Goal: Transaction & Acquisition: Download file/media

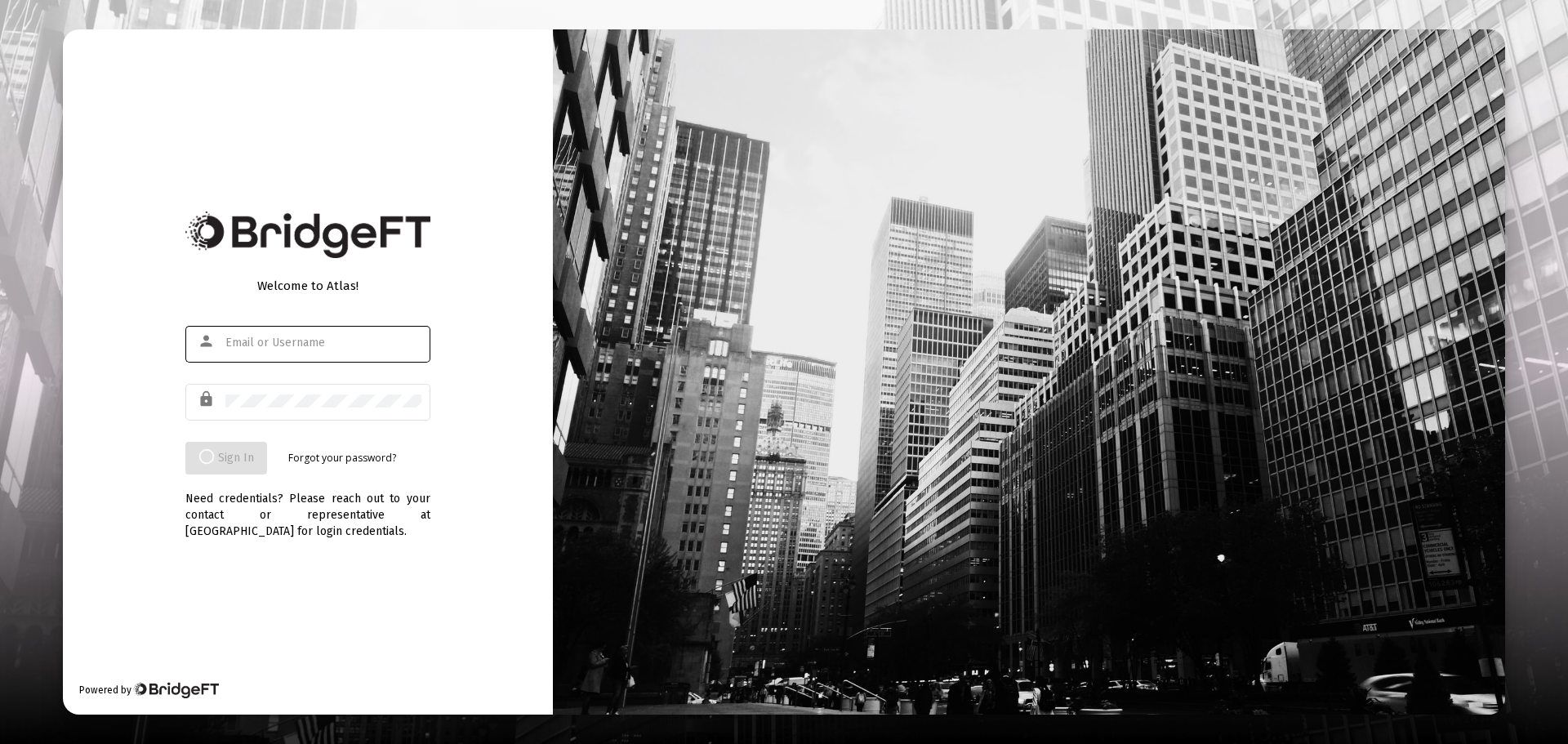
click at [263, 338] on input "text" at bounding box center [323, 344] width 196 height 13
type input "[PERSON_NAME][EMAIL_ADDRESS][DOMAIN_NAME]"
click at [474, 156] on div "Welcome to Atlas! person [PERSON_NAME][EMAIL_ADDRESS][DOMAIN_NAME] lock Sign In…" at bounding box center [308, 372] width 490 height 684
click at [300, 393] on div at bounding box center [323, 401] width 196 height 40
type input "[PERSON_NAME][EMAIL_ADDRESS][DOMAIN_NAME]"
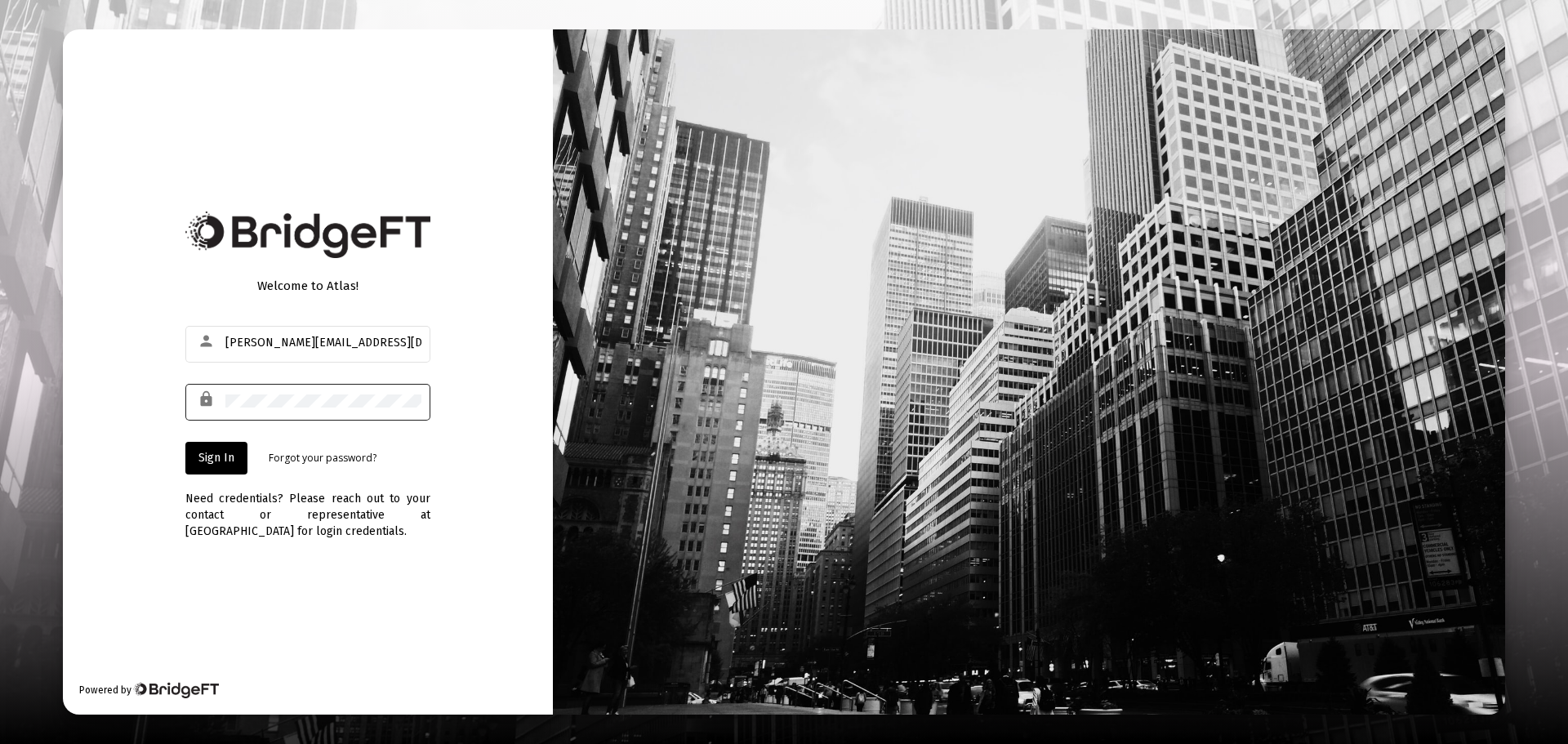
click at [200, 396] on mat-icon "lock" at bounding box center [207, 399] width 19 height 19
click at [211, 460] on span "Sign In" at bounding box center [216, 458] width 36 height 13
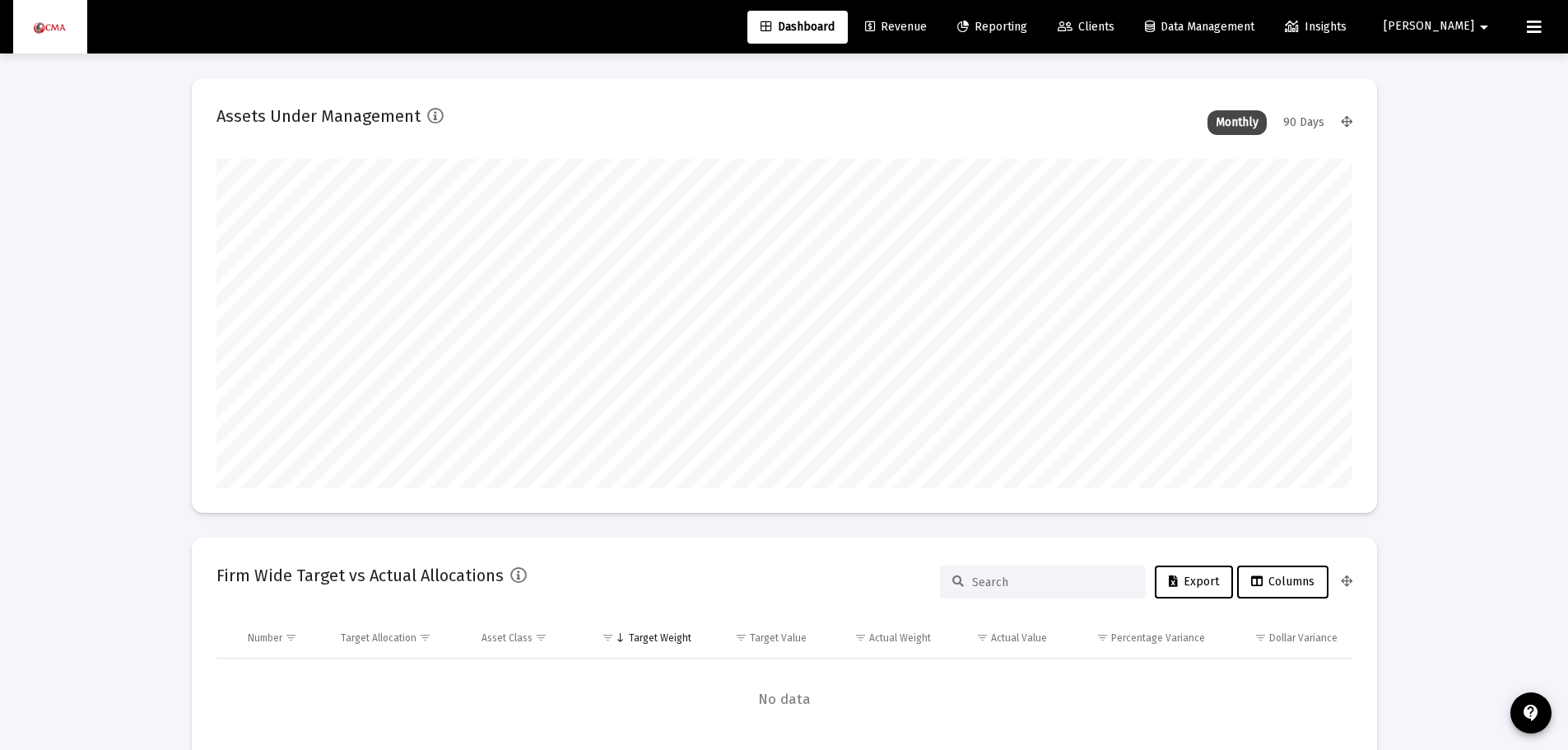
scroll to position [329, 611]
type input "2025-08-26"
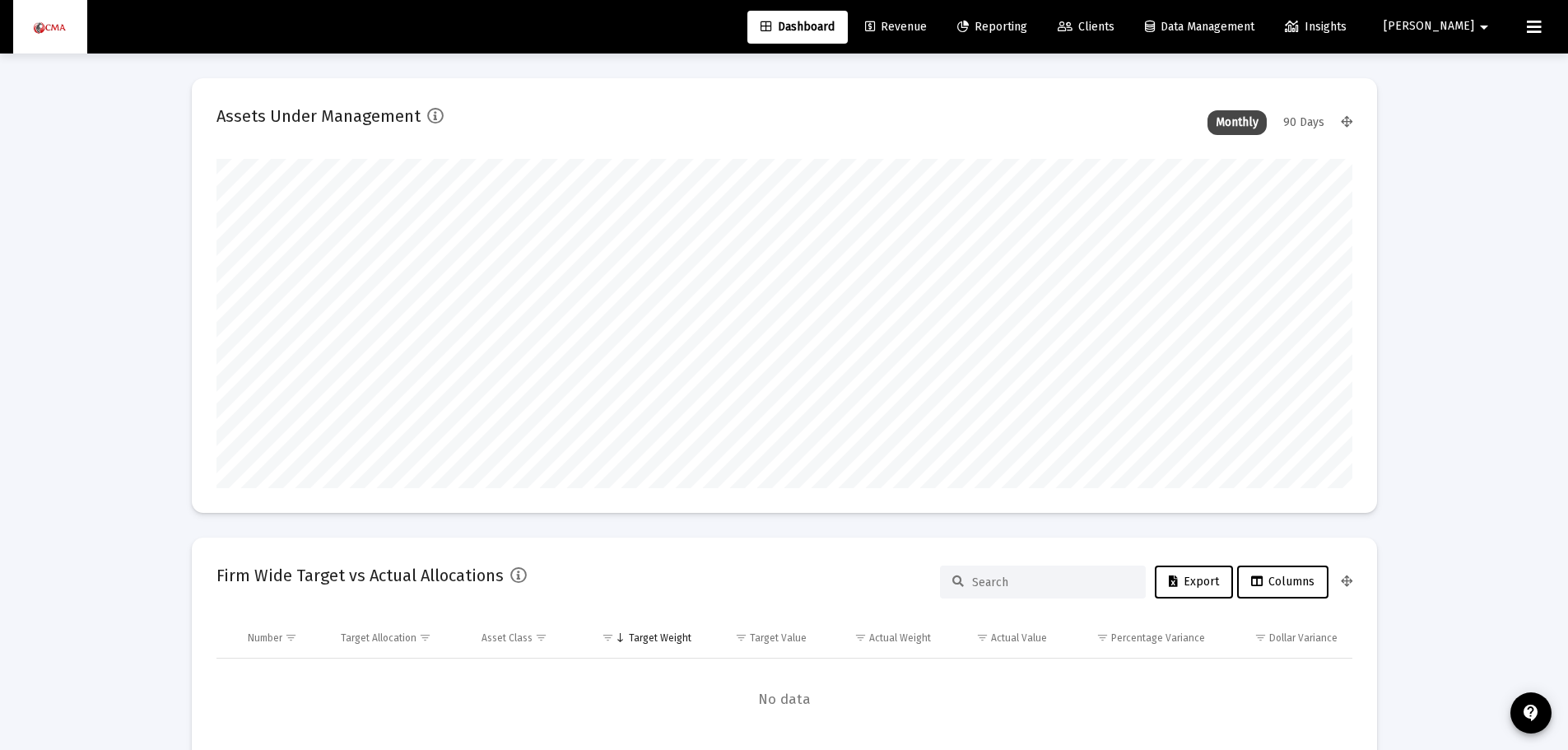
click at [1114, 30] on span "Clients" at bounding box center [1085, 26] width 57 height 14
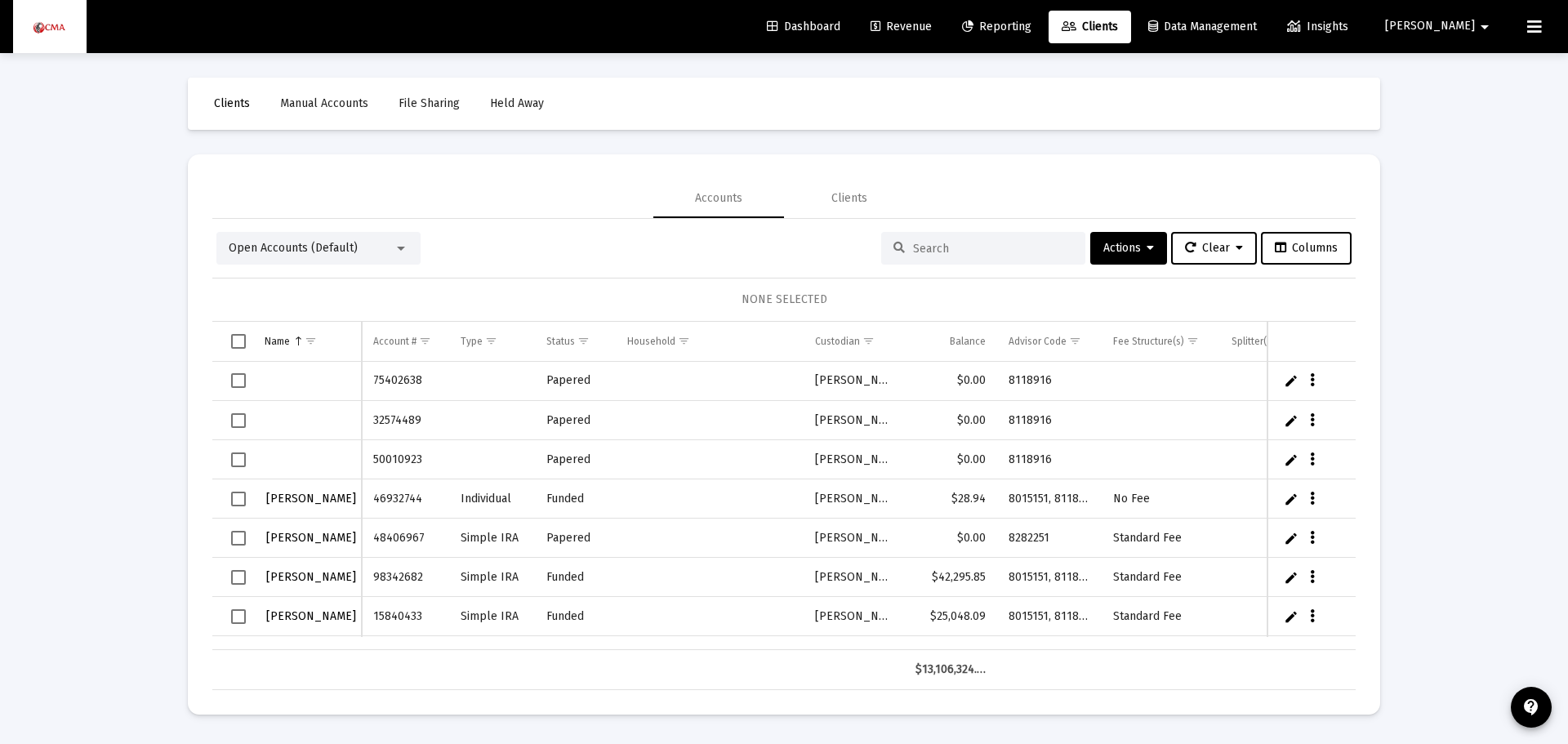
click at [913, 242] on input at bounding box center [992, 249] width 160 height 13
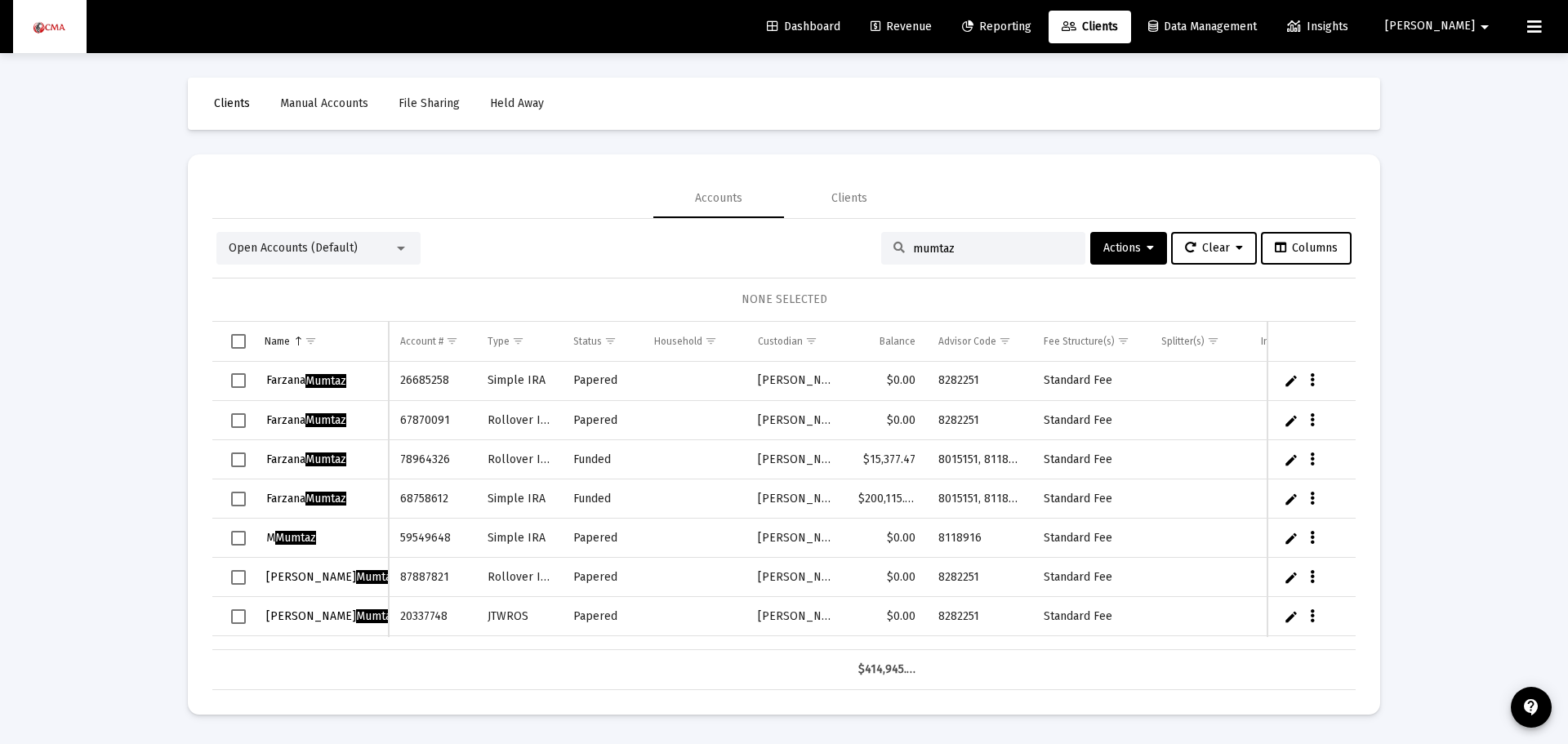
click at [989, 252] on input "mumtaz" at bounding box center [992, 249] width 160 height 13
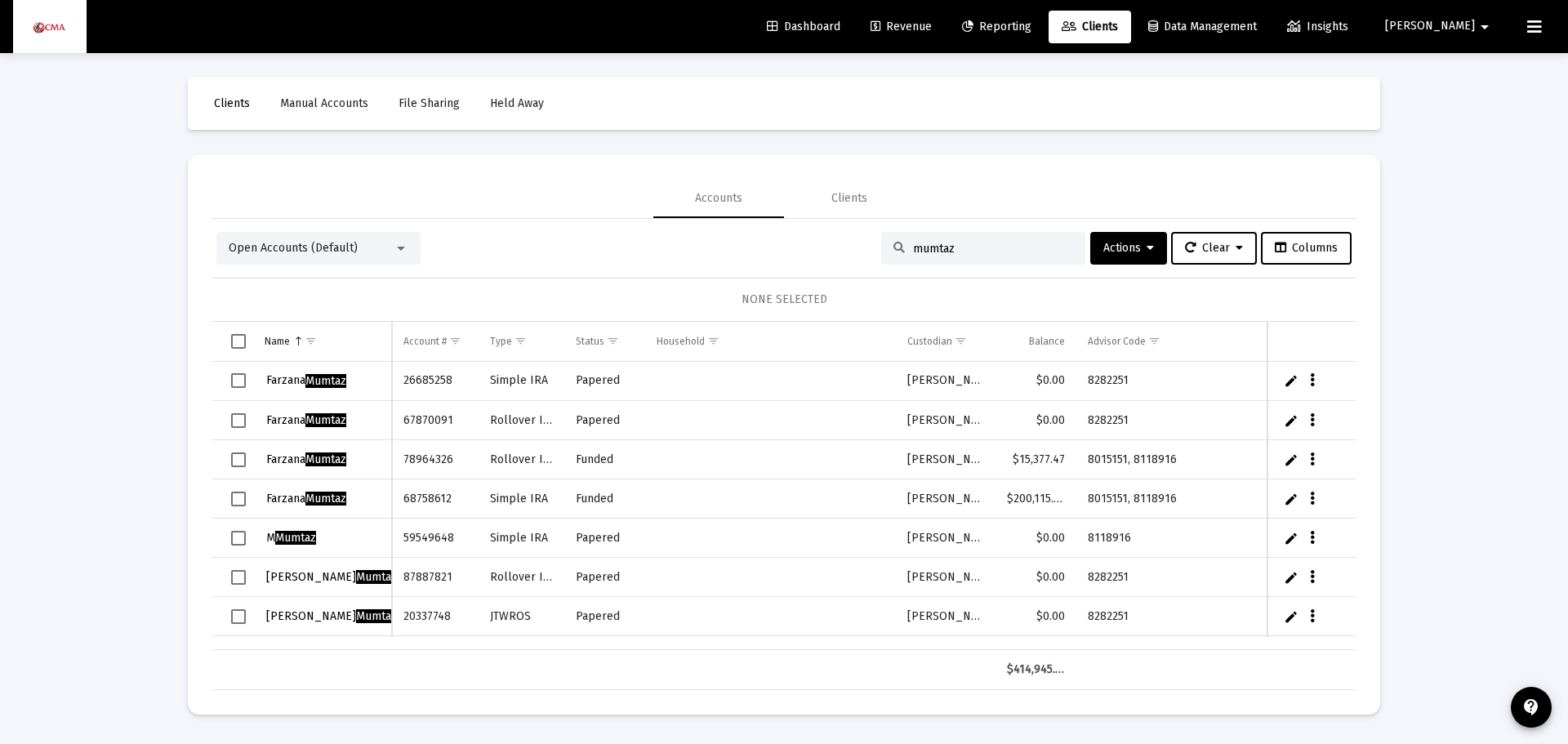
type input "mumtaz"
click at [862, 198] on div "Clients" at bounding box center [848, 198] width 36 height 16
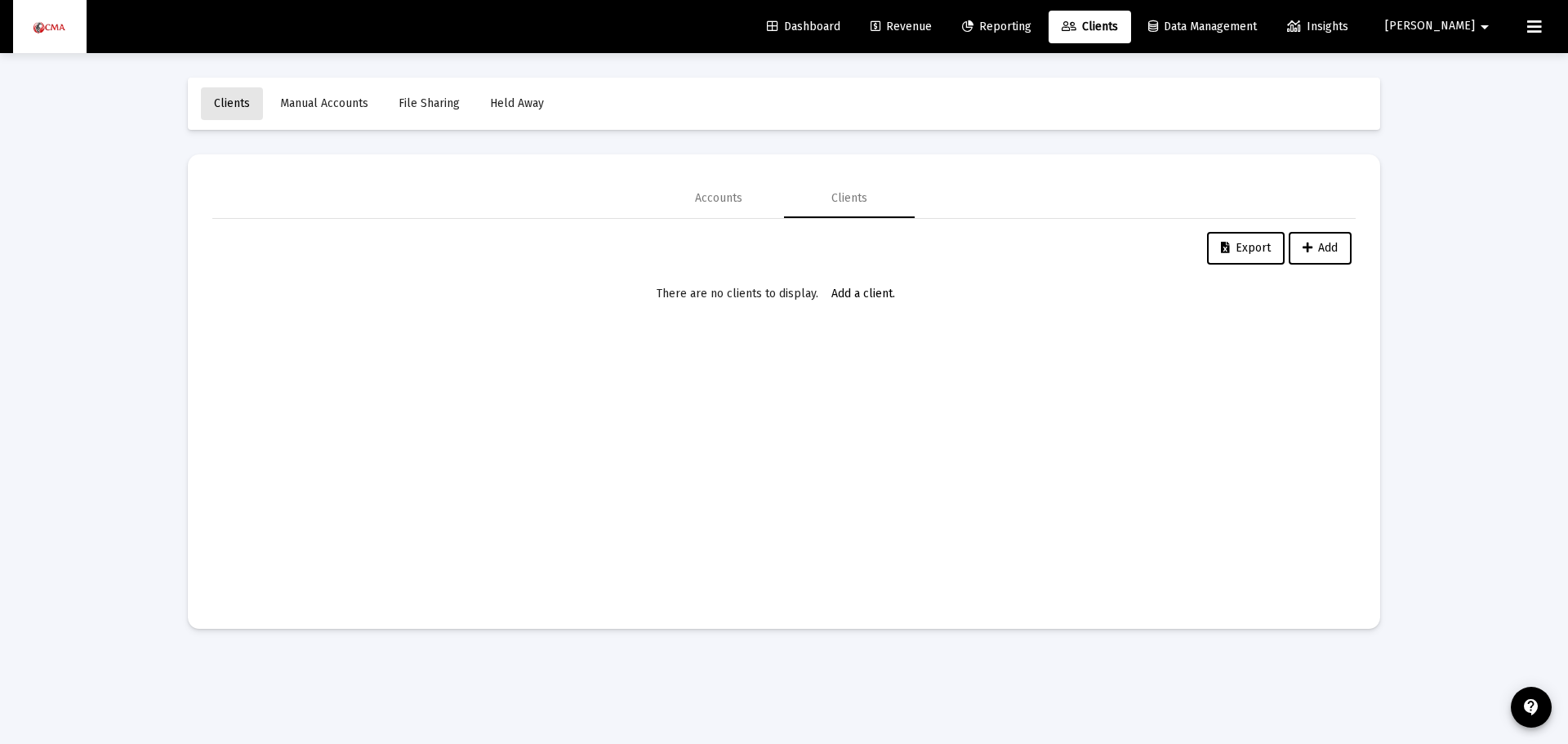
click at [224, 101] on span "Clients" at bounding box center [231, 103] width 36 height 13
click at [699, 197] on div "Accounts" at bounding box center [718, 198] width 47 height 16
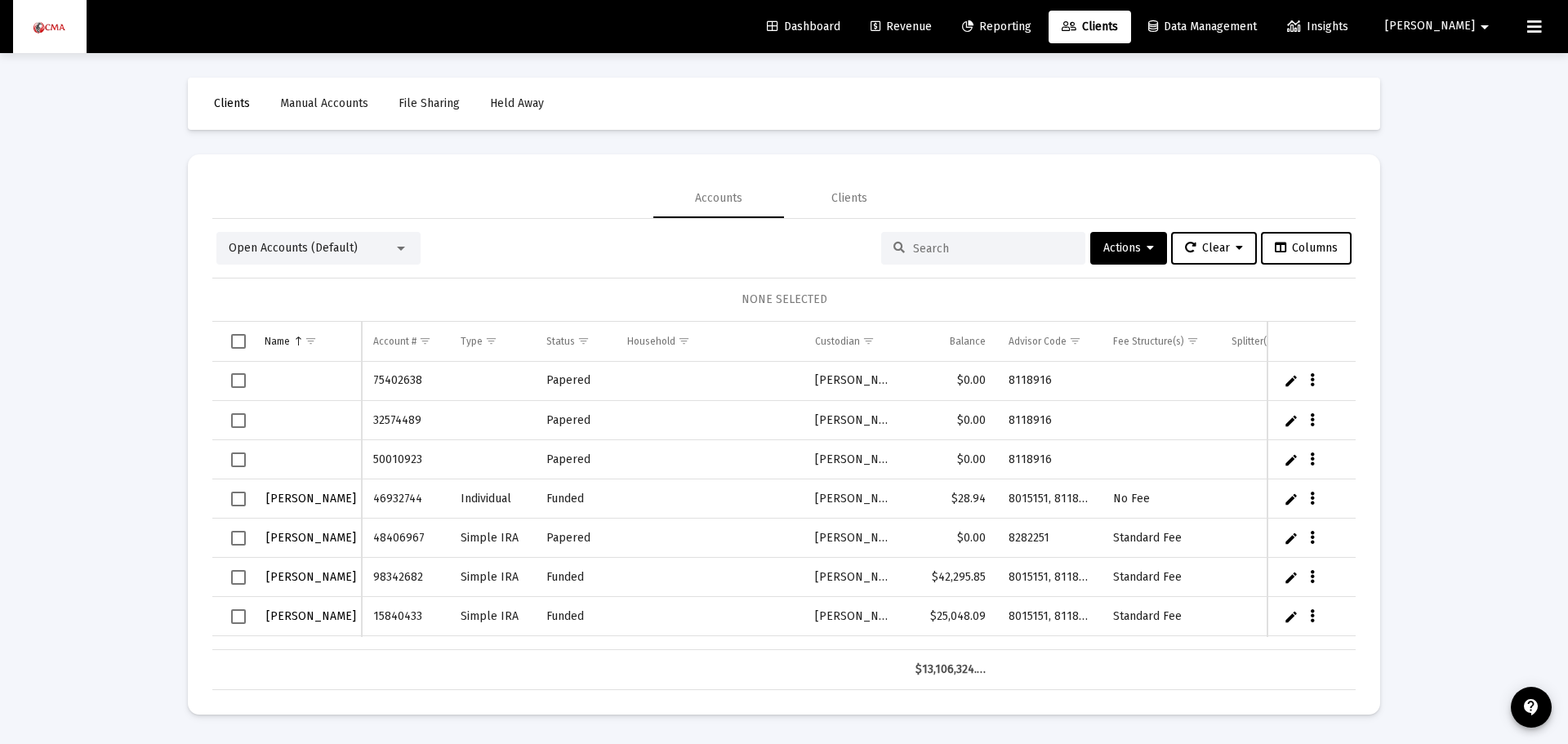
click at [1033, 19] on link "Reporting" at bounding box center [997, 27] width 96 height 33
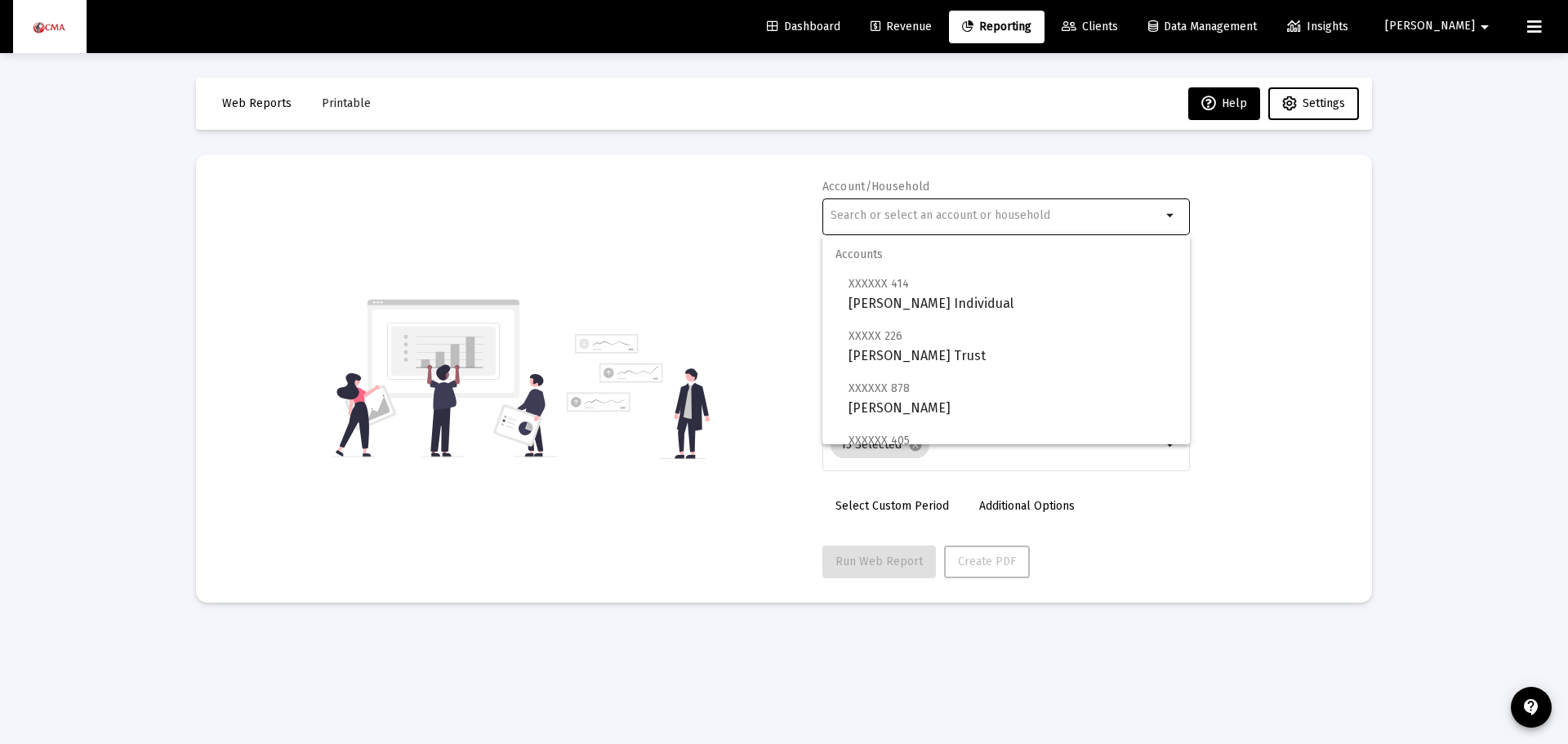
click at [860, 210] on input "text" at bounding box center [995, 216] width 331 height 13
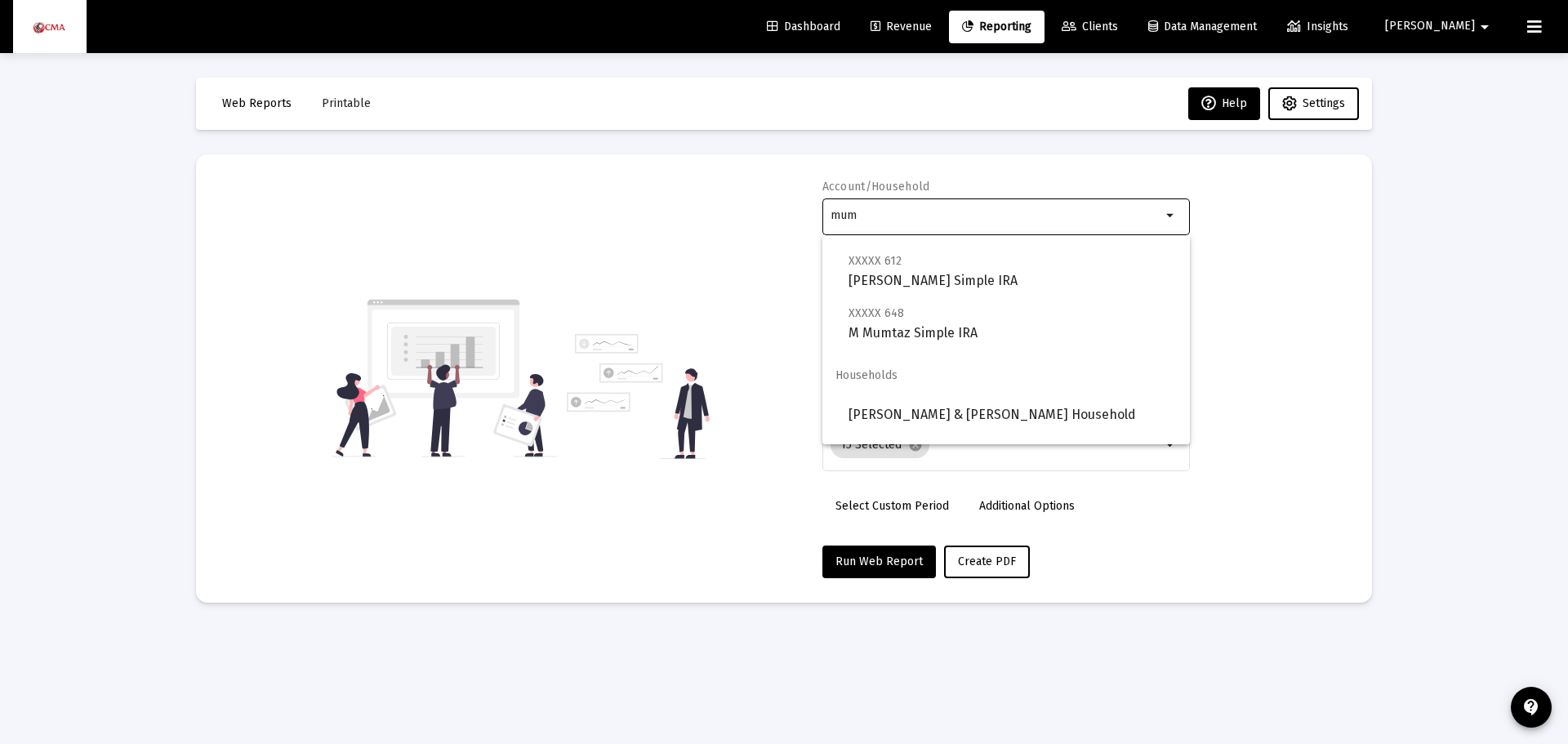
scroll to position [654, 0]
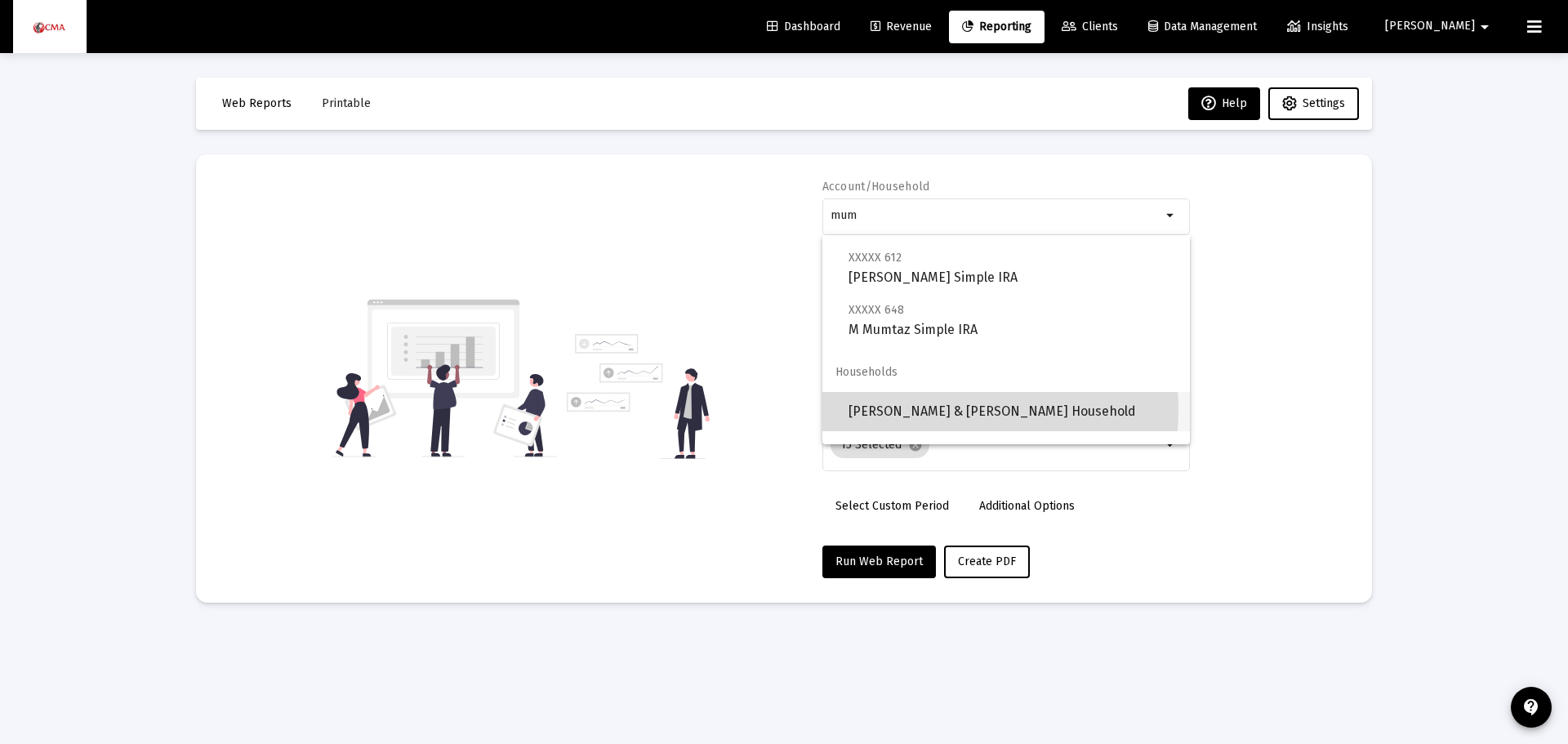
click at [923, 410] on span "Mumtaz, Mohammad & Farzana Household" at bounding box center [1012, 411] width 328 height 39
type input "Mumtaz, Mohammad & Farzana Household"
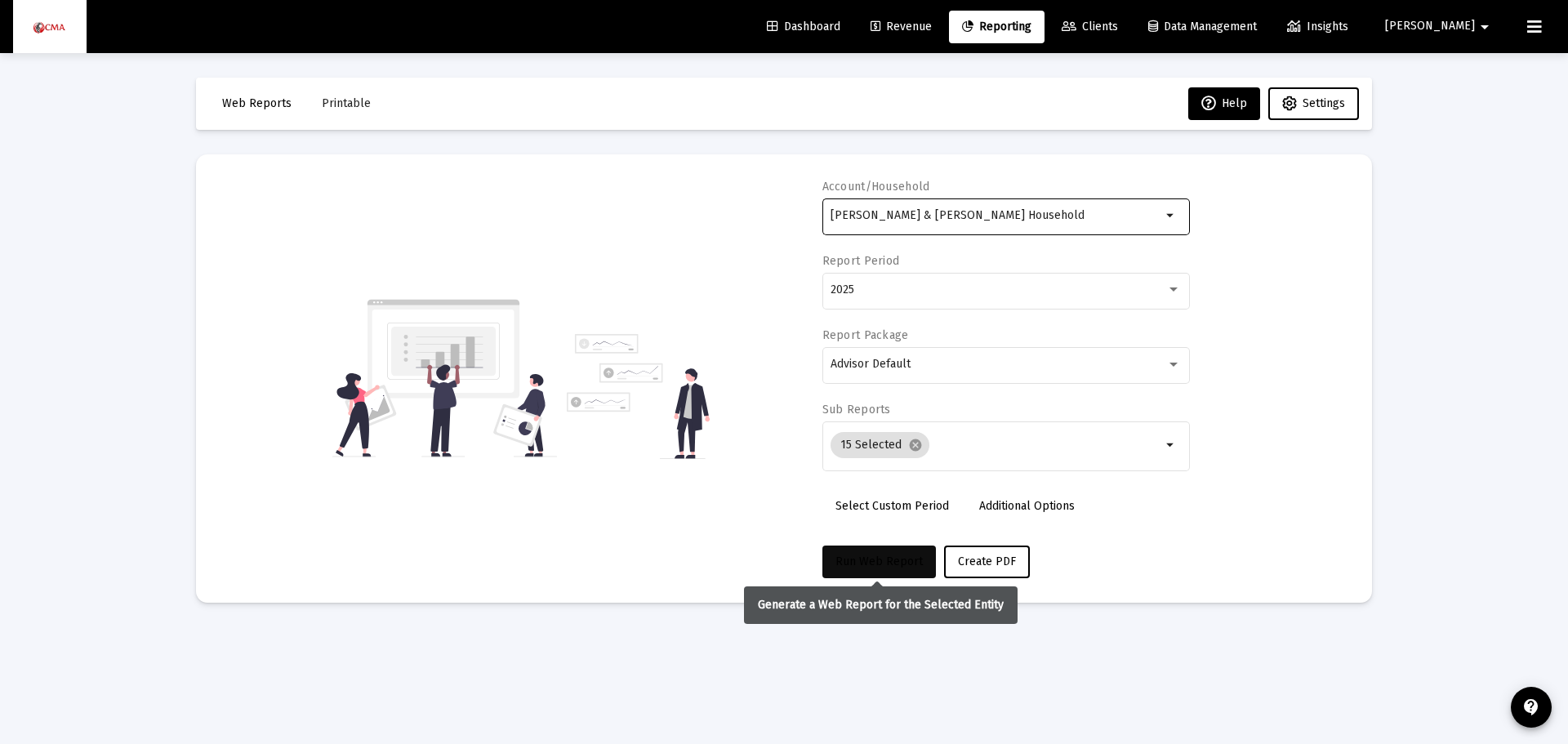
click at [852, 564] on span "Run Web Report" at bounding box center [878, 562] width 87 height 13
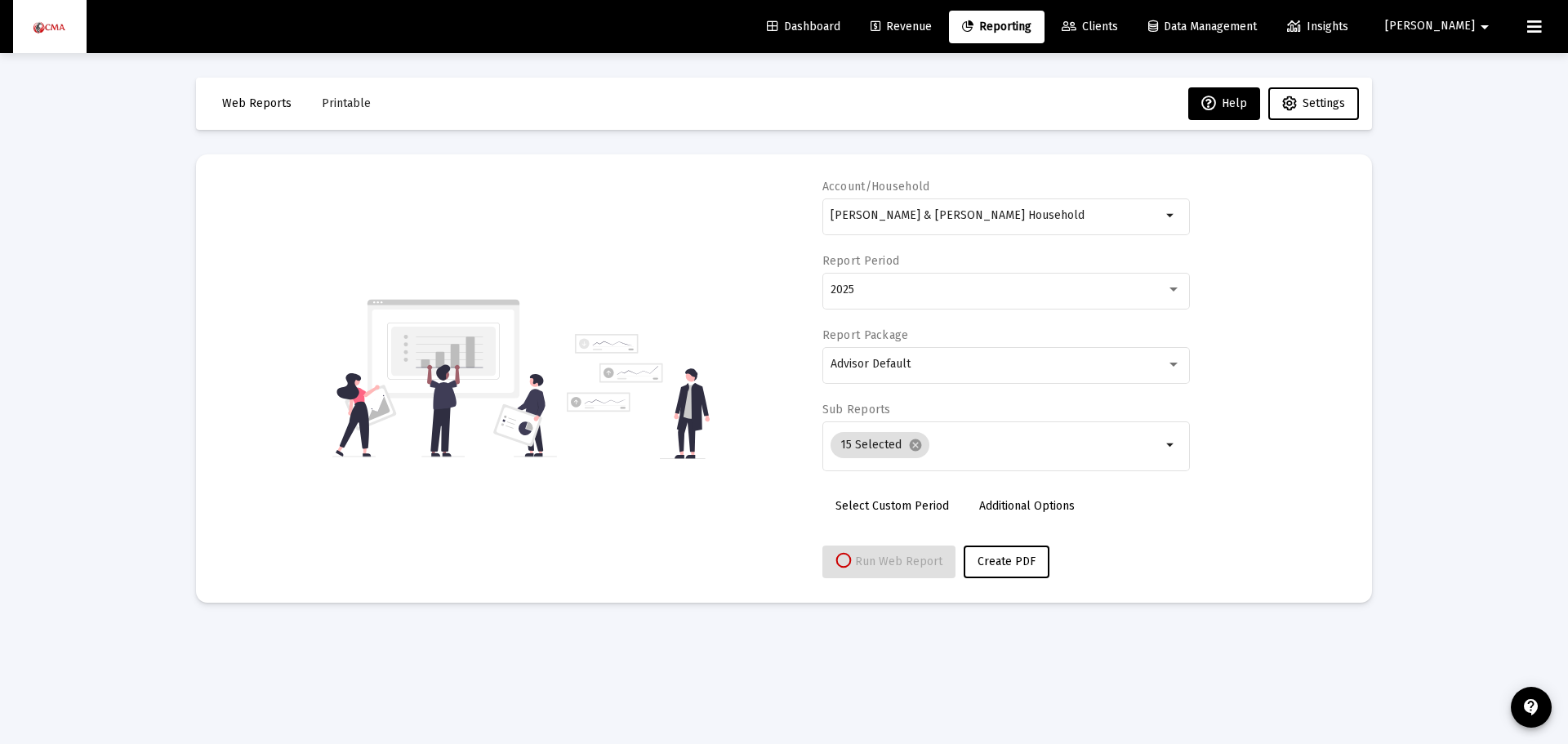
select select "View 1 month"
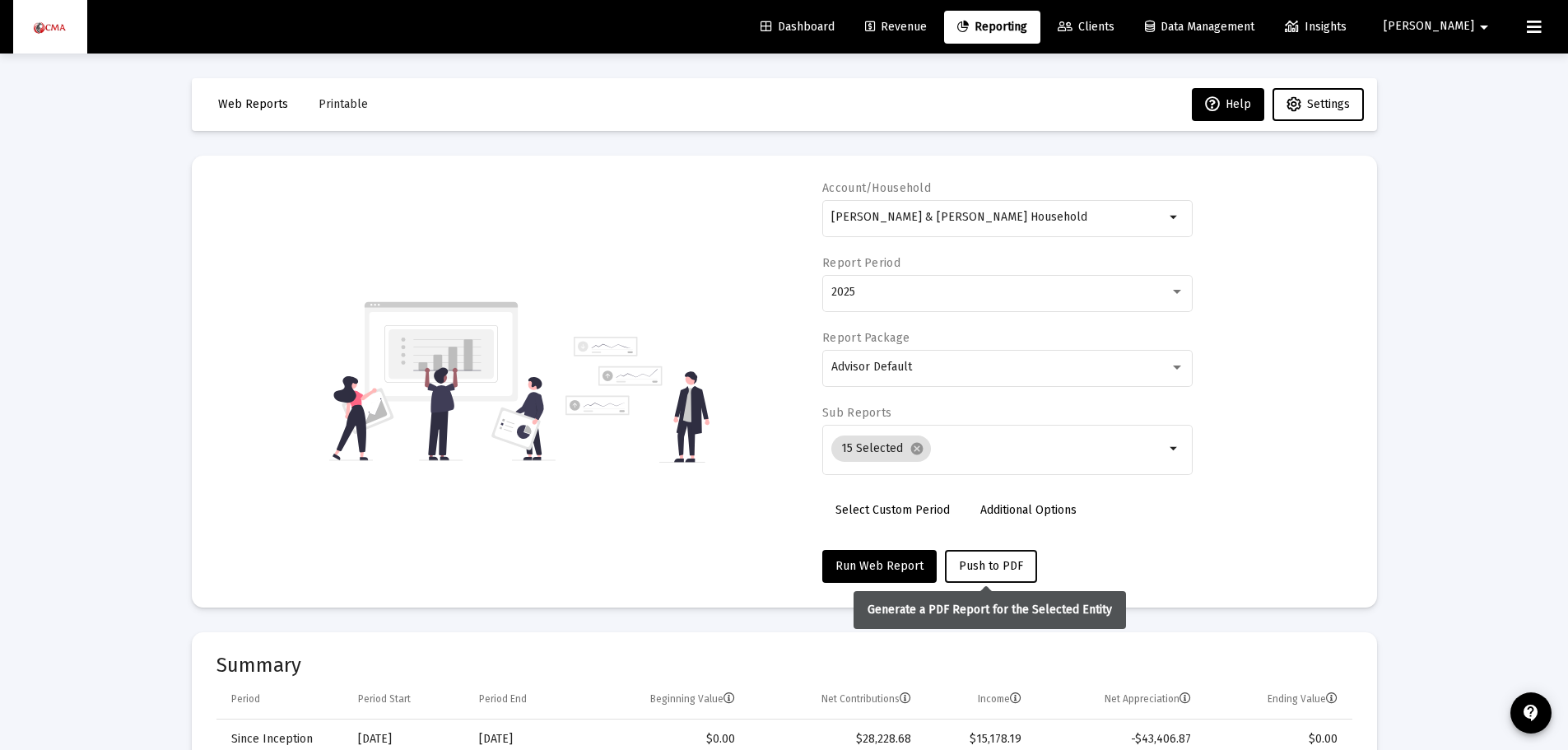
click at [1004, 560] on span "Push to PDF" at bounding box center [991, 566] width 64 height 14
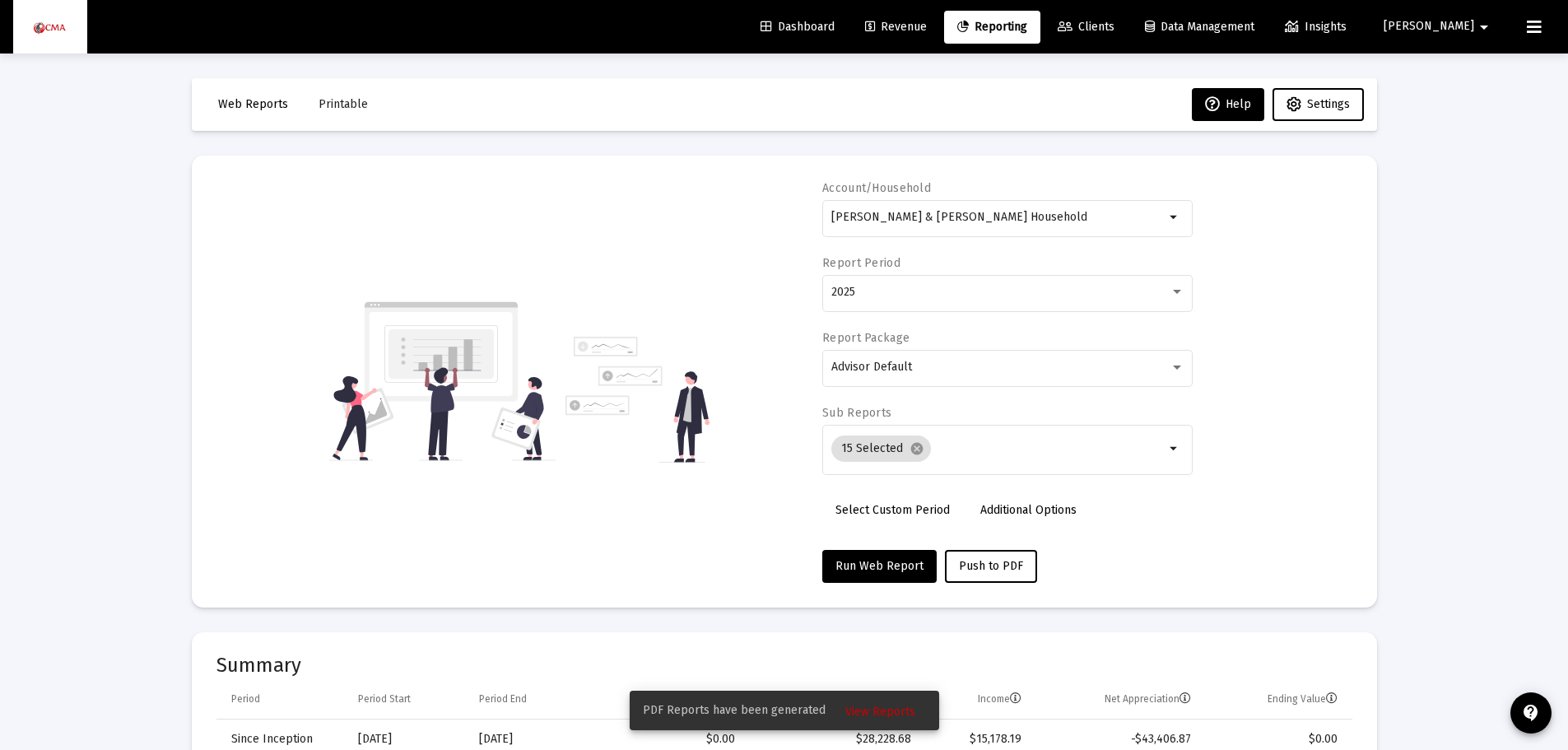
click at [908, 714] on span "View Reports" at bounding box center [880, 711] width 70 height 14
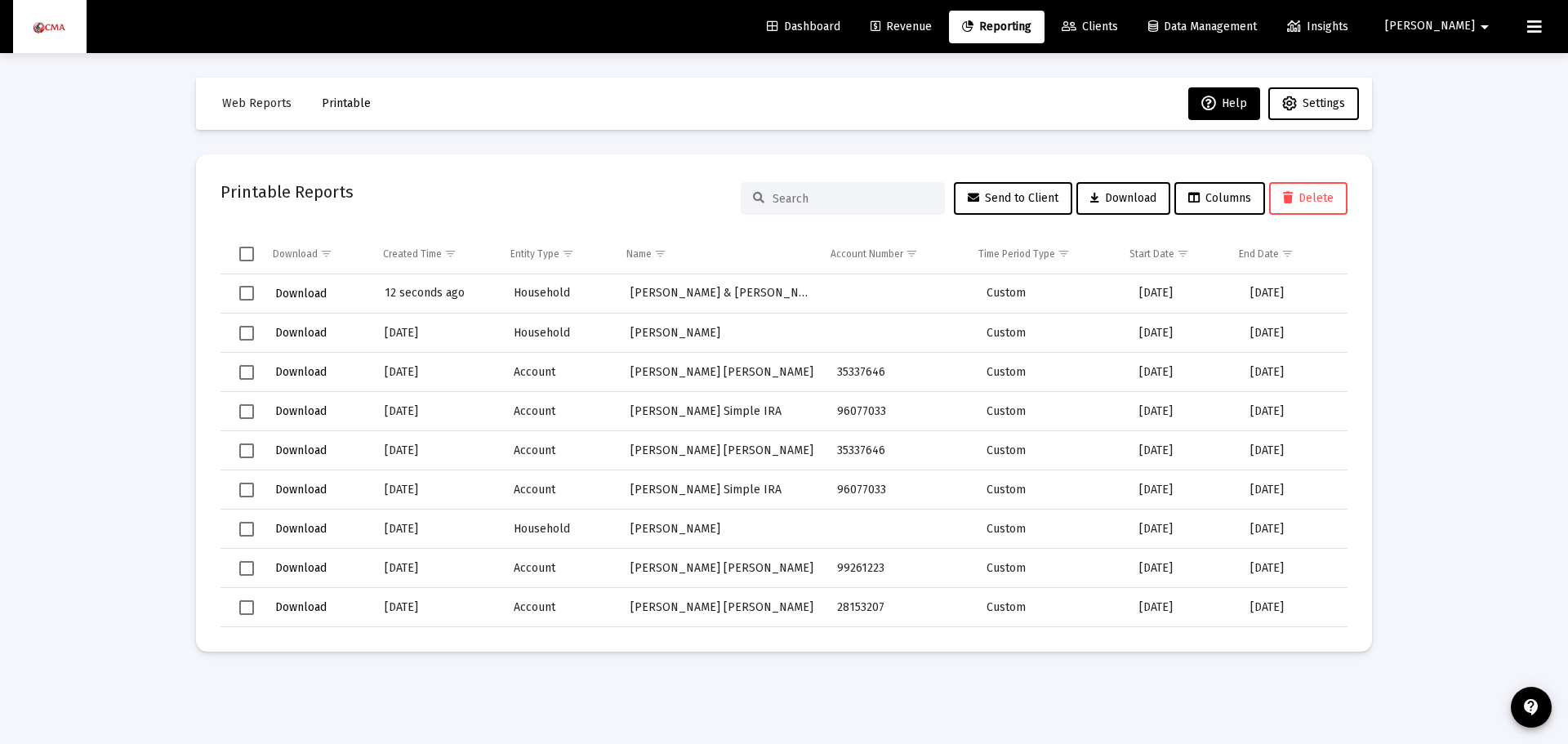
click at [295, 303] on button "Download" at bounding box center [300, 294] width 55 height 24
click at [244, 299] on span "Select row" at bounding box center [246, 293] width 14 height 14
click at [1299, 189] on button "Delete" at bounding box center [1308, 199] width 79 height 33
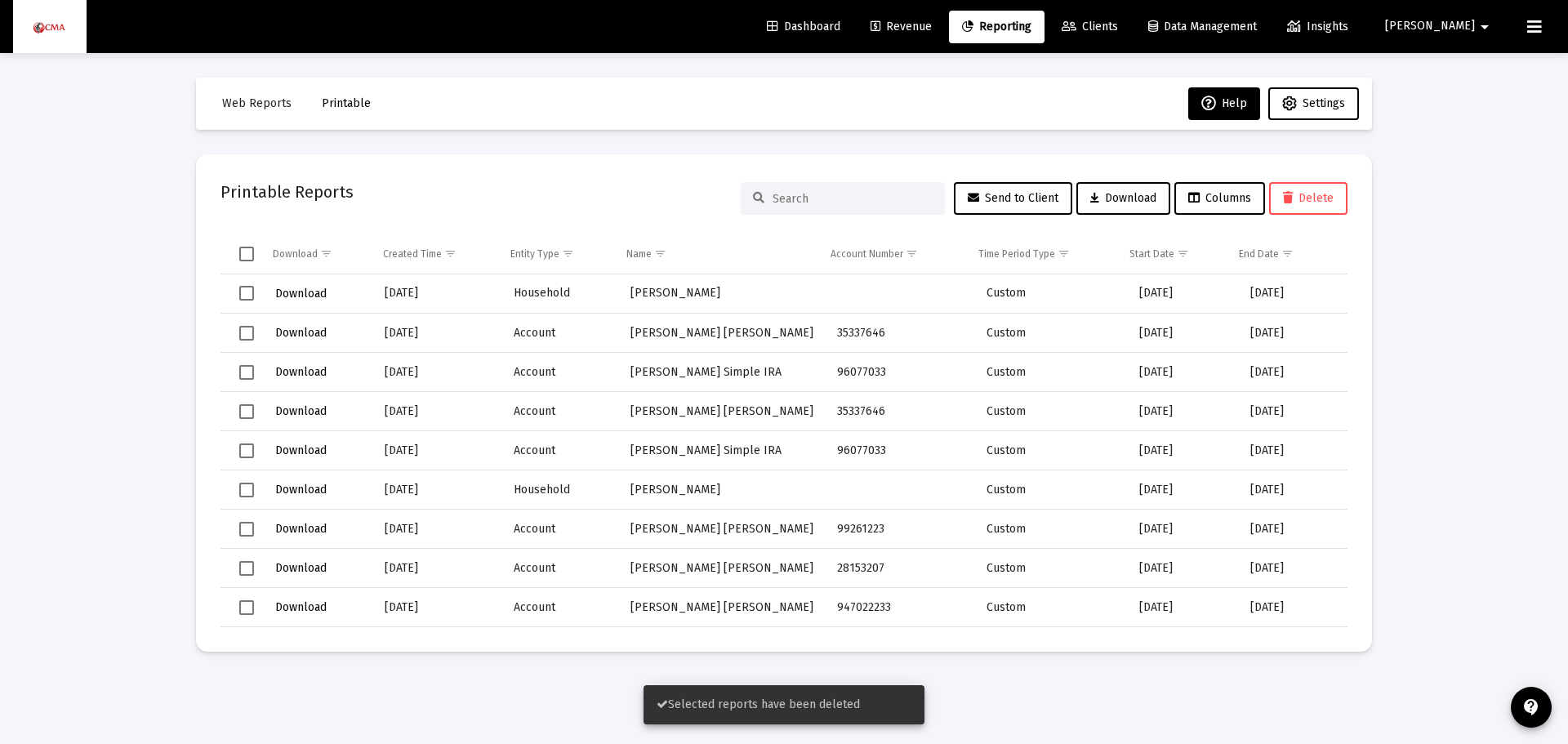
click at [103, 195] on div "Loading... Web Reports Printable Help Settings Printable Reports Send to Client…" at bounding box center [784, 372] width 1568 height 744
